Goal: Task Accomplishment & Management: Complete application form

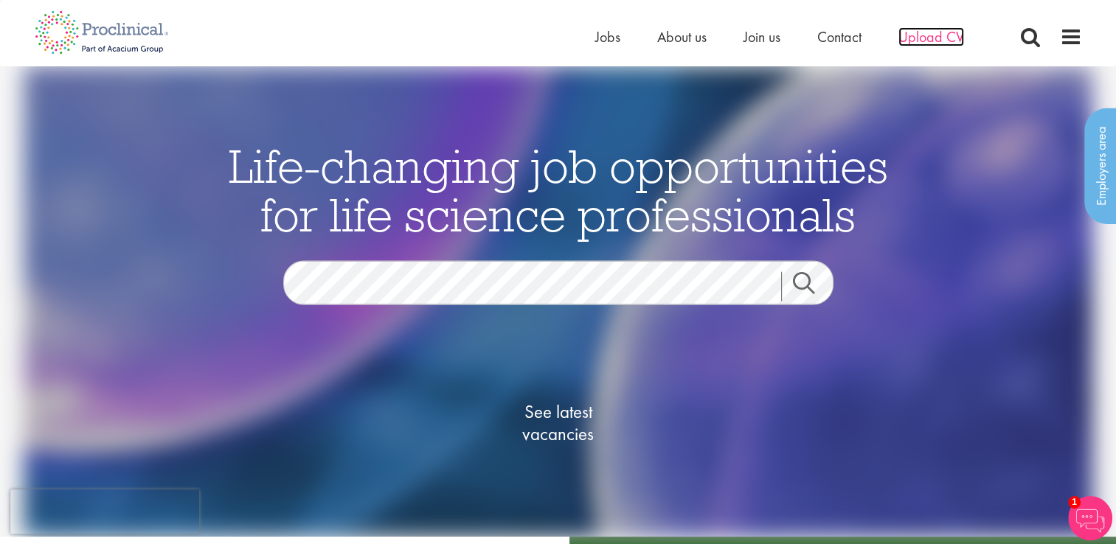
click at [914, 37] on span "Upload CV" at bounding box center [931, 36] width 66 height 19
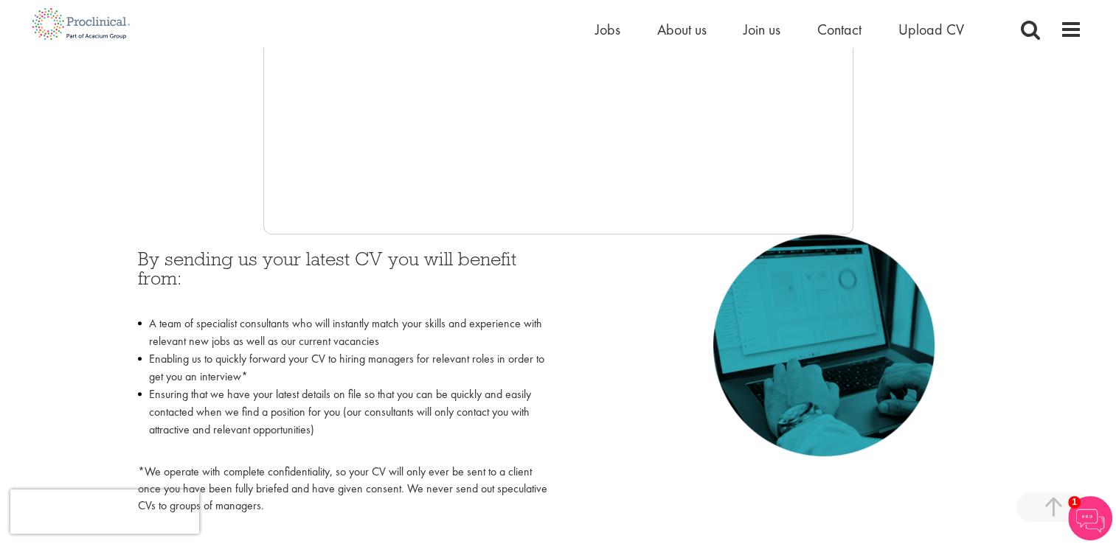
scroll to position [516, 0]
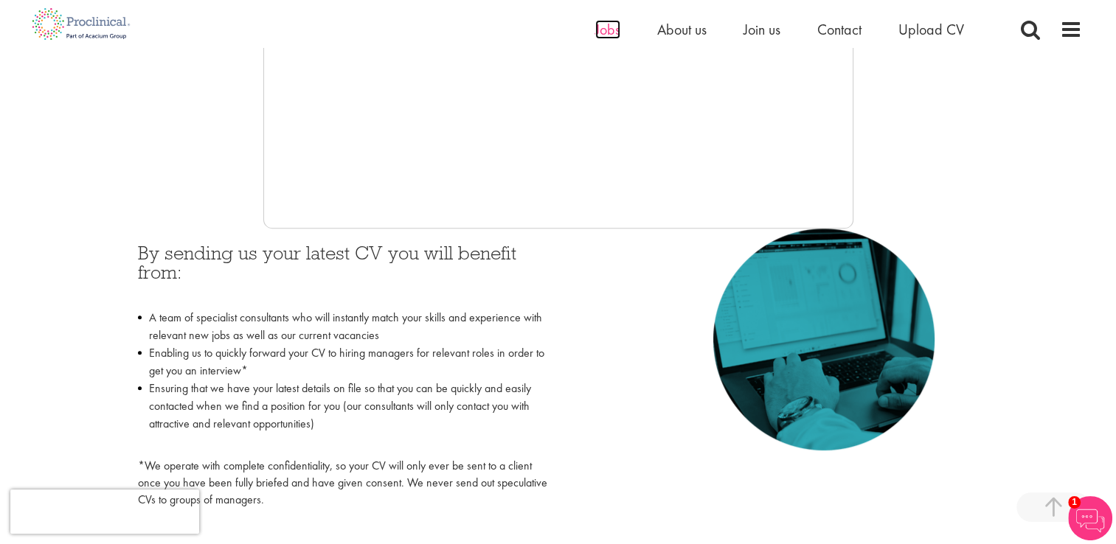
click at [601, 32] on span "Jobs" at bounding box center [607, 29] width 25 height 19
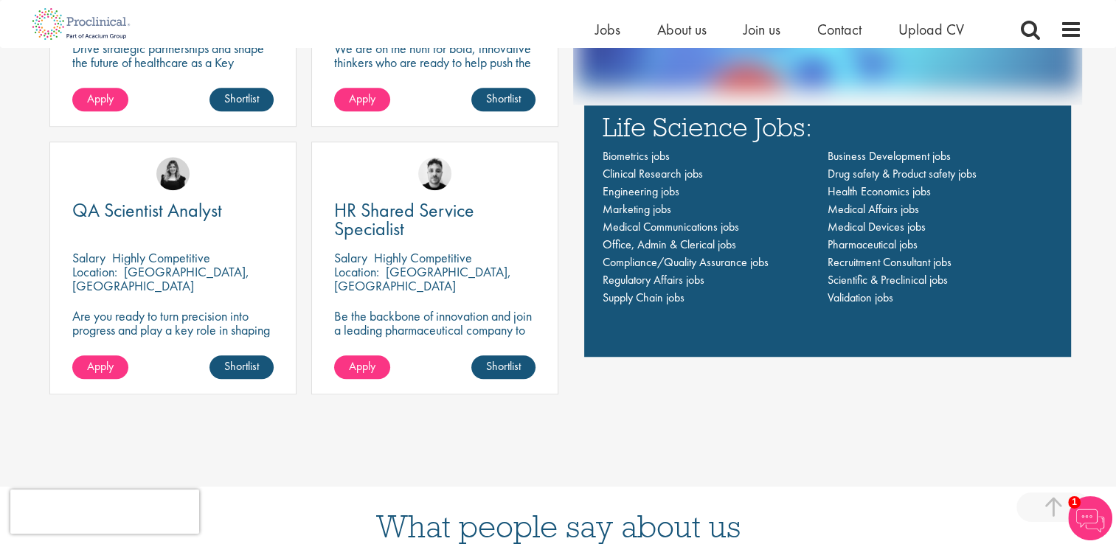
scroll to position [1106, 0]
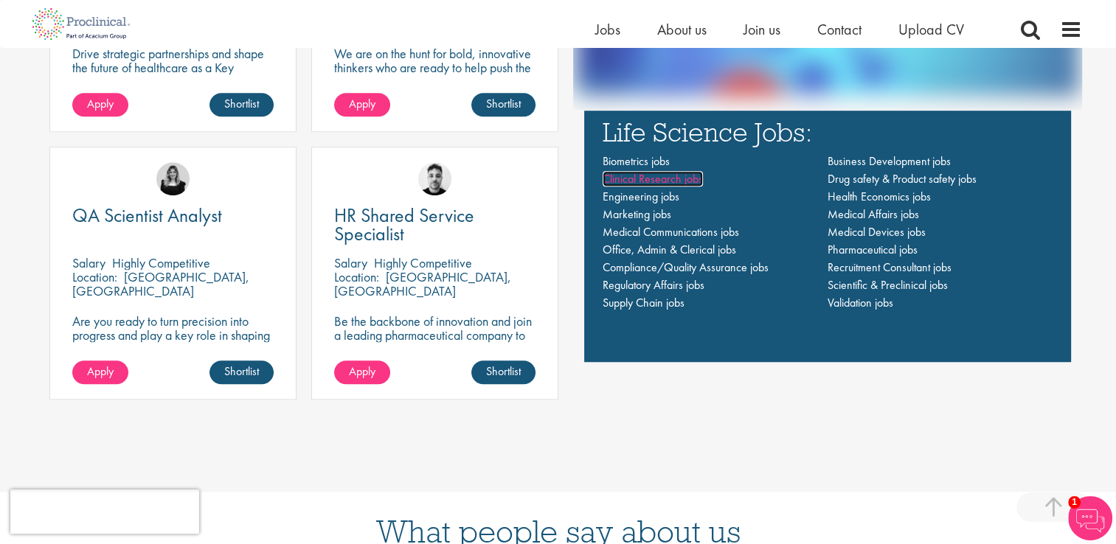
click at [683, 178] on span "Clinical Research jobs" at bounding box center [653, 178] width 100 height 15
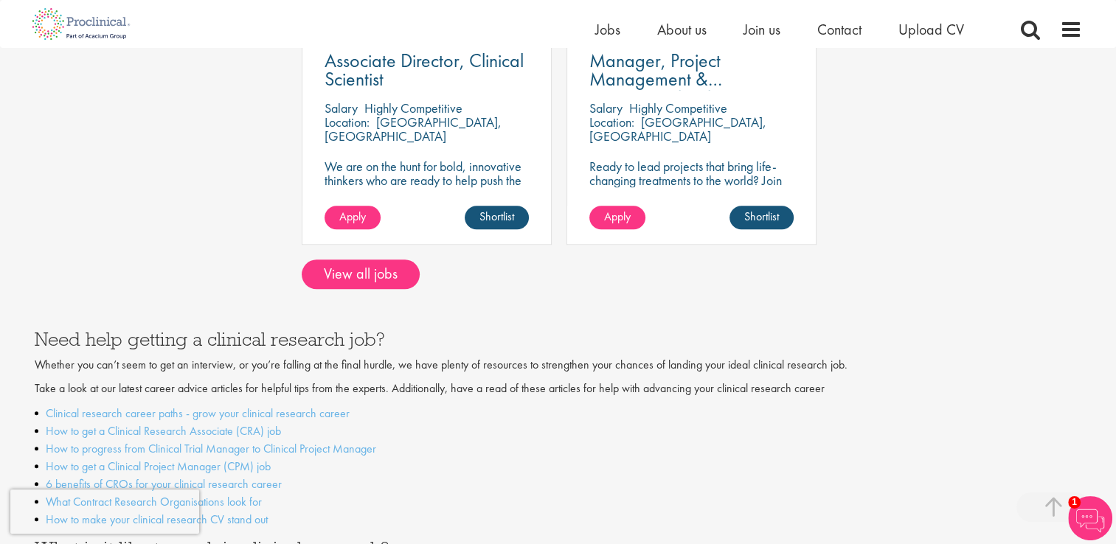
scroll to position [1327, 0]
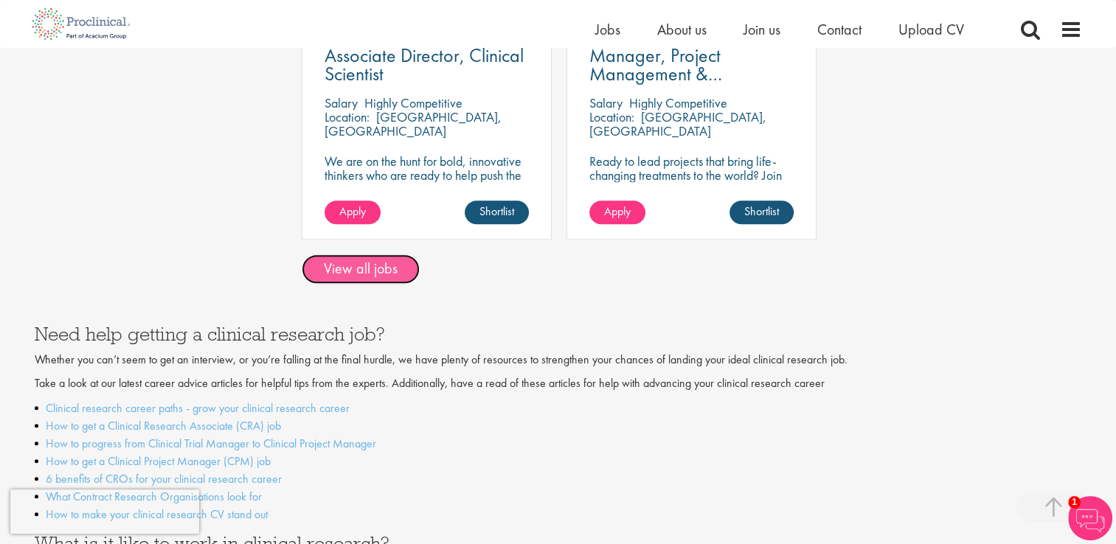
click at [367, 254] on link "View all jobs" at bounding box center [361, 268] width 118 height 29
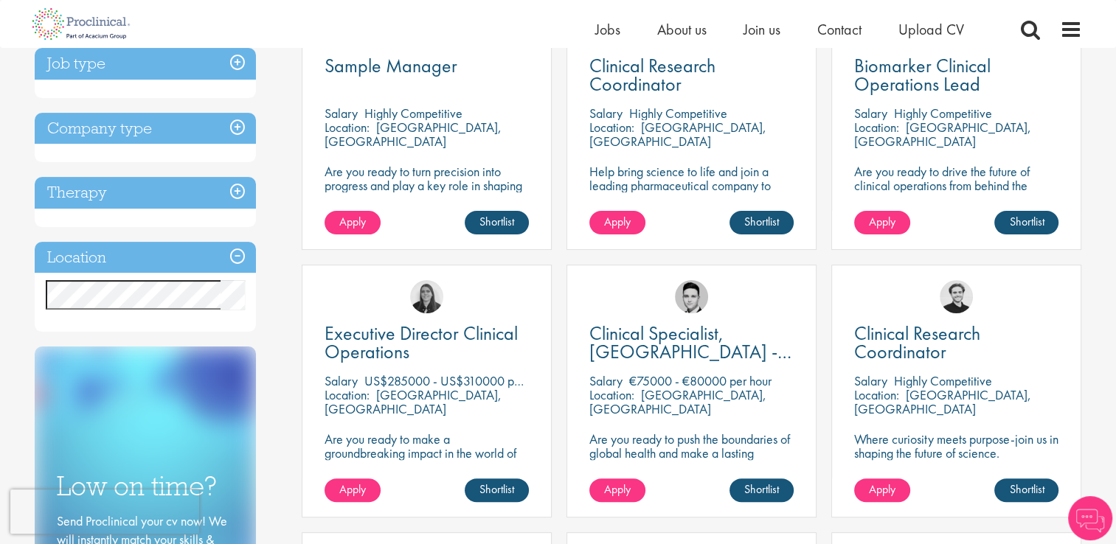
scroll to position [369, 0]
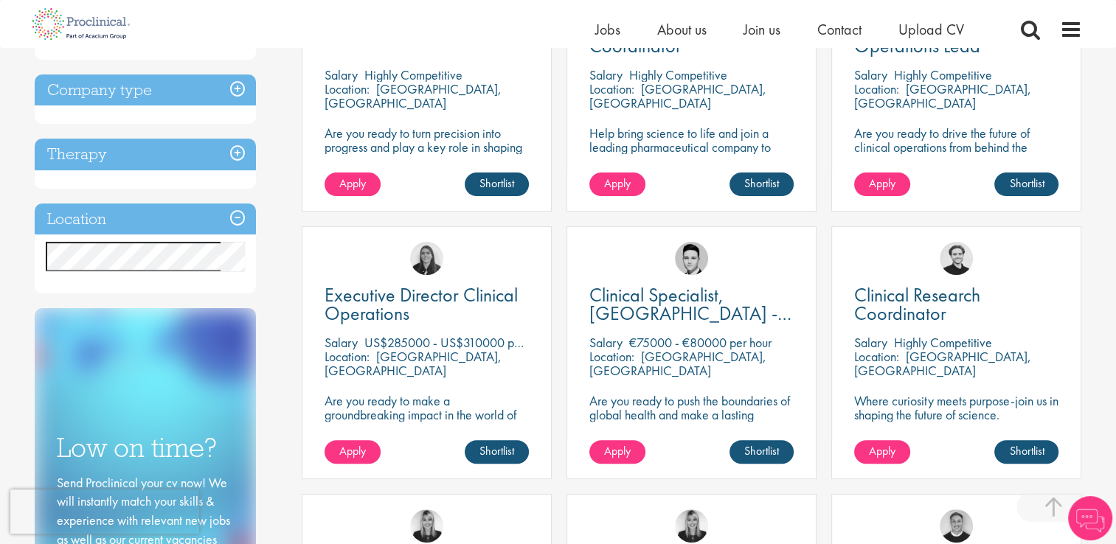
click at [279, 195] on div "Discipline Clinical Research (11) - + Clinical Research Associate (CRA) (2) Pro…" at bounding box center [158, 242] width 268 height 906
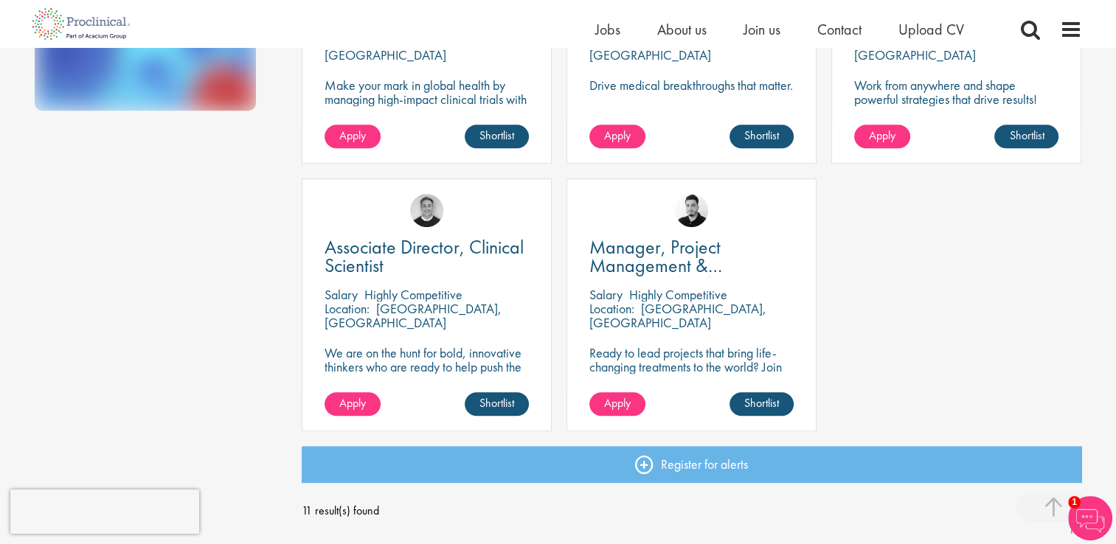
scroll to position [1106, 0]
